Goal: Task Accomplishment & Management: Complete application form

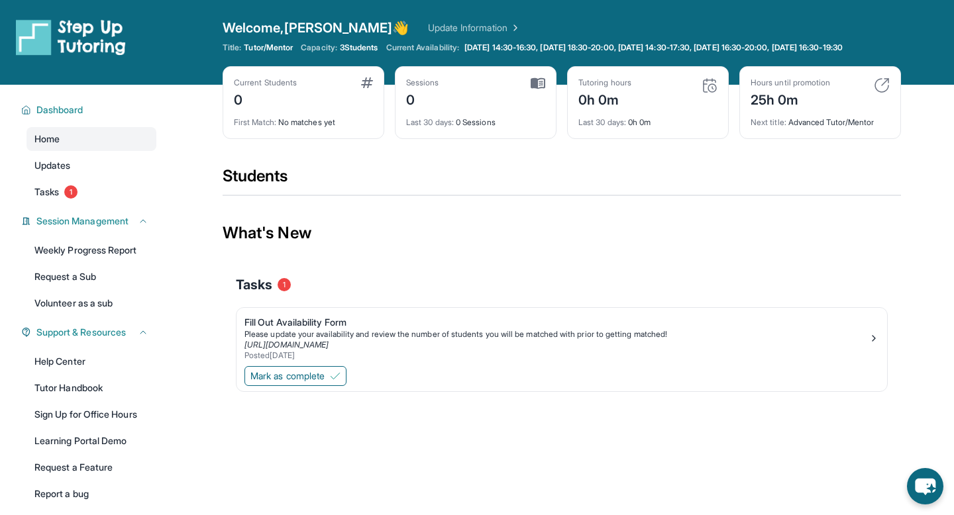
scroll to position [95, 0]
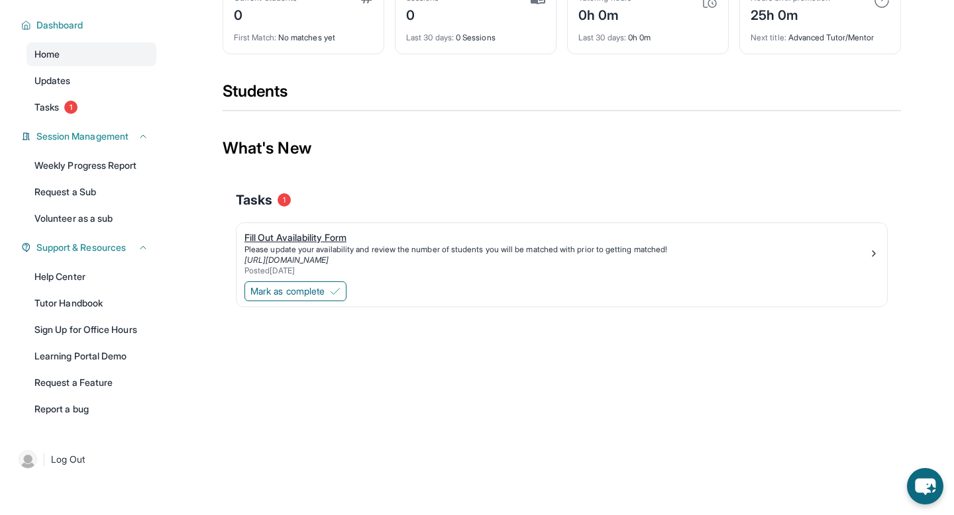
click at [303, 238] on div "Fill Out Availability Form" at bounding box center [556, 237] width 624 height 13
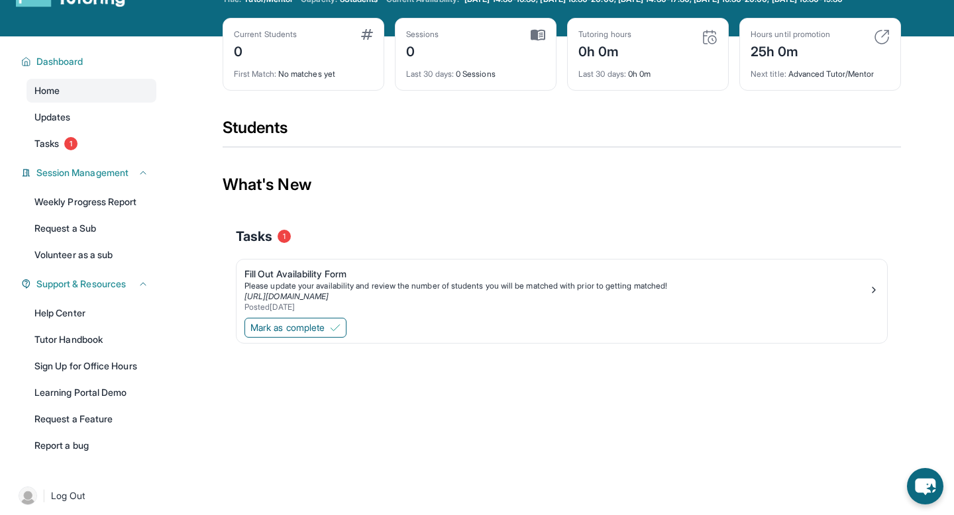
scroll to position [0, 0]
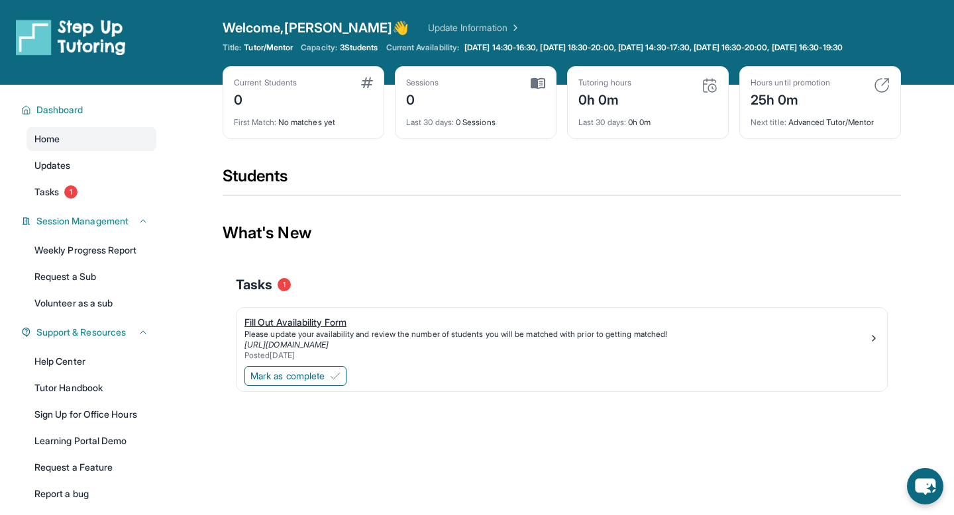
click at [308, 329] on div "Fill Out Availability Form" at bounding box center [556, 322] width 624 height 13
click at [301, 383] on span "Mark as complete" at bounding box center [287, 376] width 74 height 13
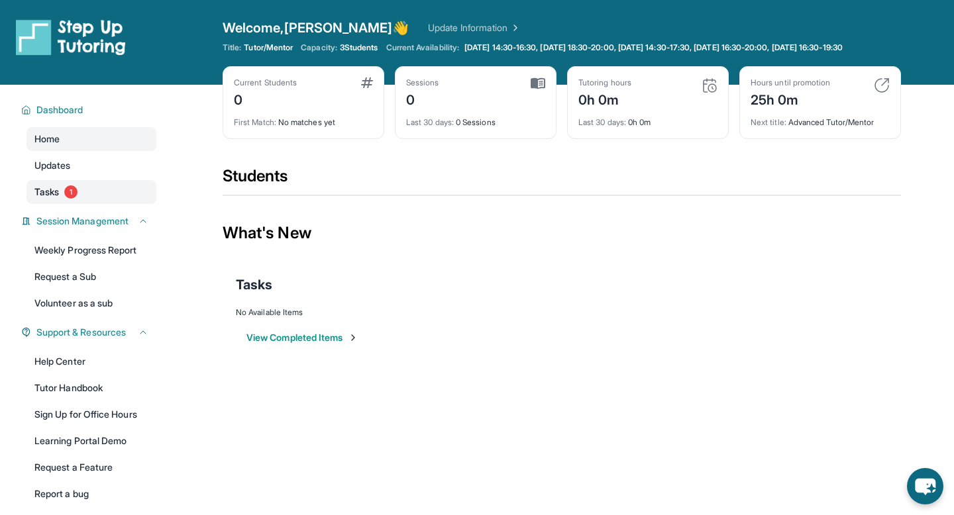
click at [38, 199] on span "Tasks" at bounding box center [46, 191] width 25 height 13
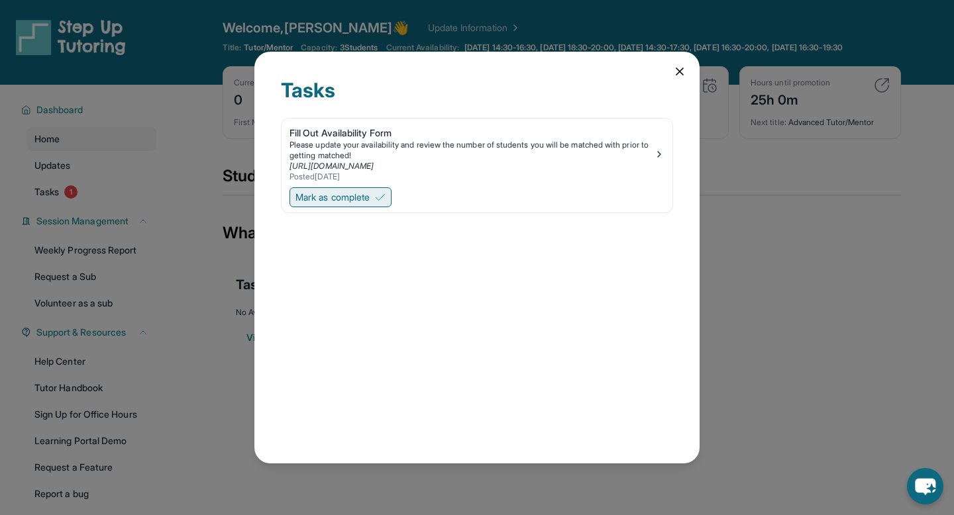
click at [346, 202] on span "Mark as complete" at bounding box center [332, 197] width 74 height 13
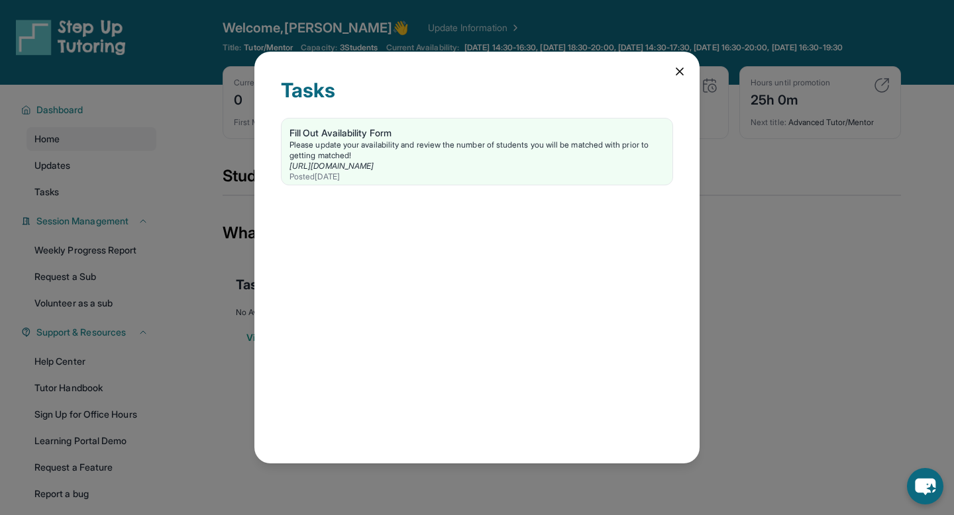
click at [681, 70] on icon at bounding box center [679, 71] width 13 height 13
